Goal: Find contact information: Find contact information

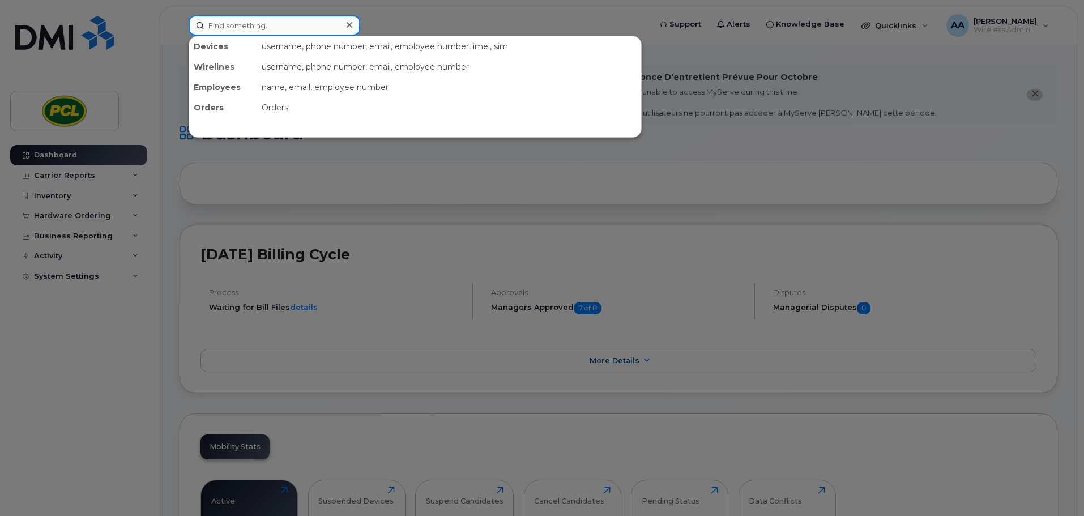
click at [248, 27] on input at bounding box center [275, 25] width 172 height 20
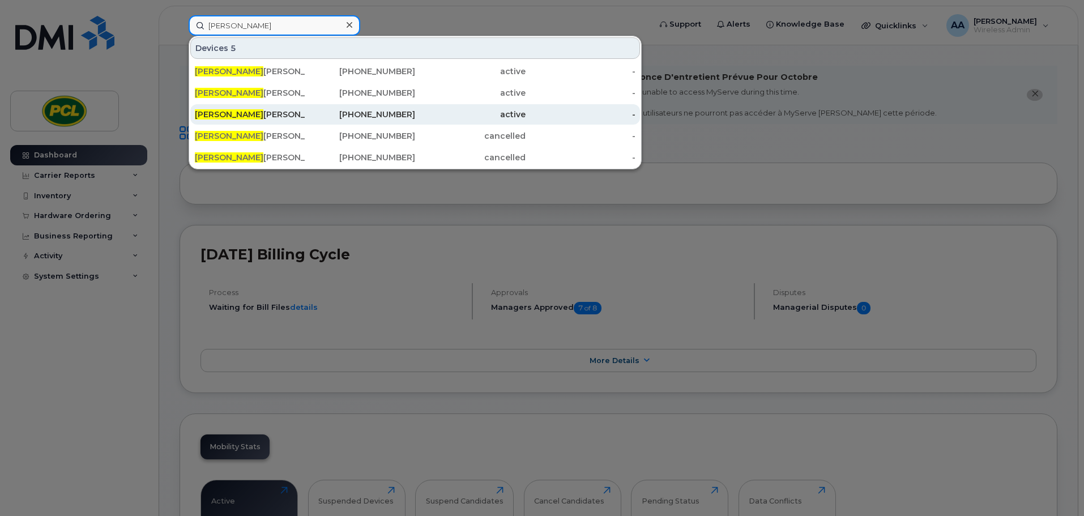
type input "jesse"
click at [269, 116] on div "Jesse Hanberry" at bounding box center [250, 114] width 110 height 11
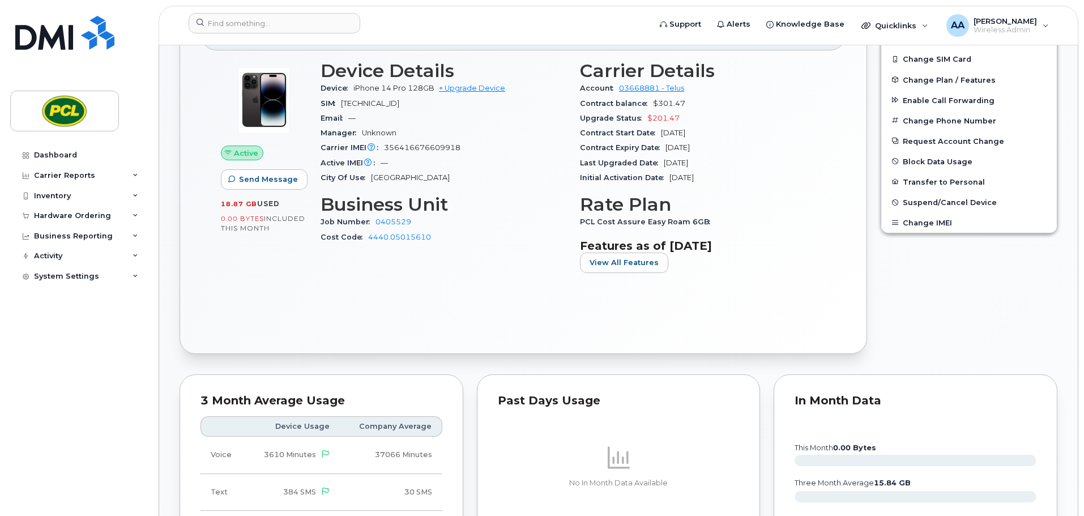
scroll to position [283, 0]
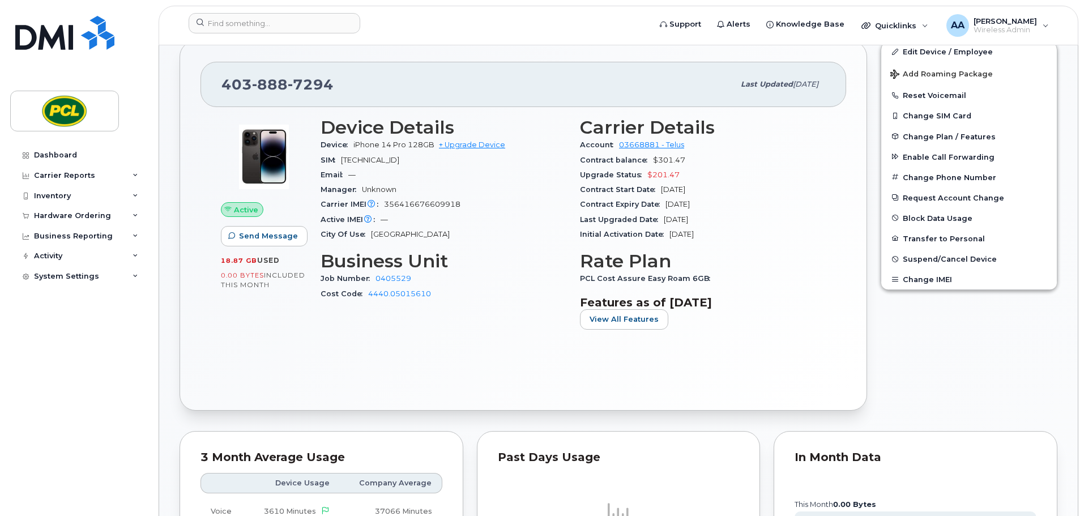
drag, startPoint x: 338, startPoint y: 83, endPoint x: 198, endPoint y: 84, distance: 139.4
click at [198, 84] on div "[PHONE_NUMBER] Last updated [DATE] Active Send Message 18.87 GB  used 0.00 Byte…" at bounding box center [524, 226] width 688 height 370
copy span "[PHONE_NUMBER]"
